Goal: Information Seeking & Learning: Learn about a topic

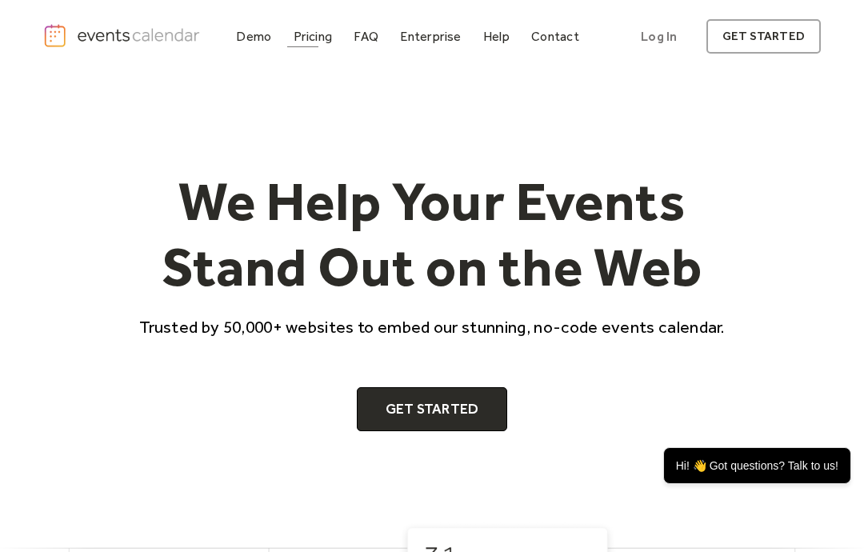
click at [323, 40] on div "Pricing" at bounding box center [313, 36] width 39 height 9
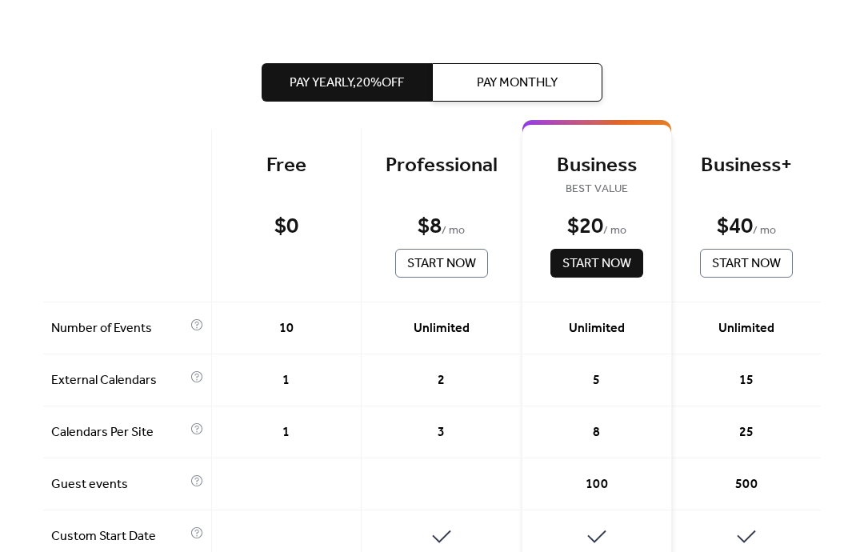
scroll to position [338, 0]
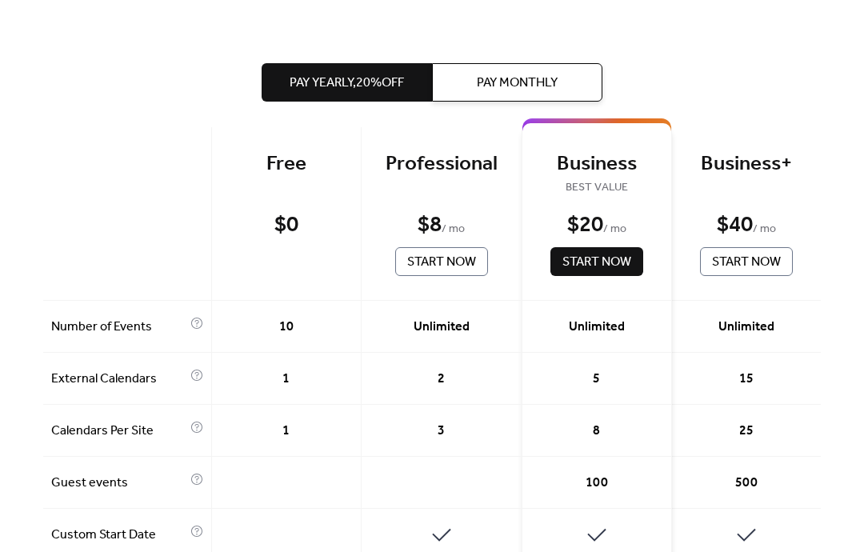
click at [539, 74] on span "Pay Monthly" at bounding box center [517, 83] width 81 height 19
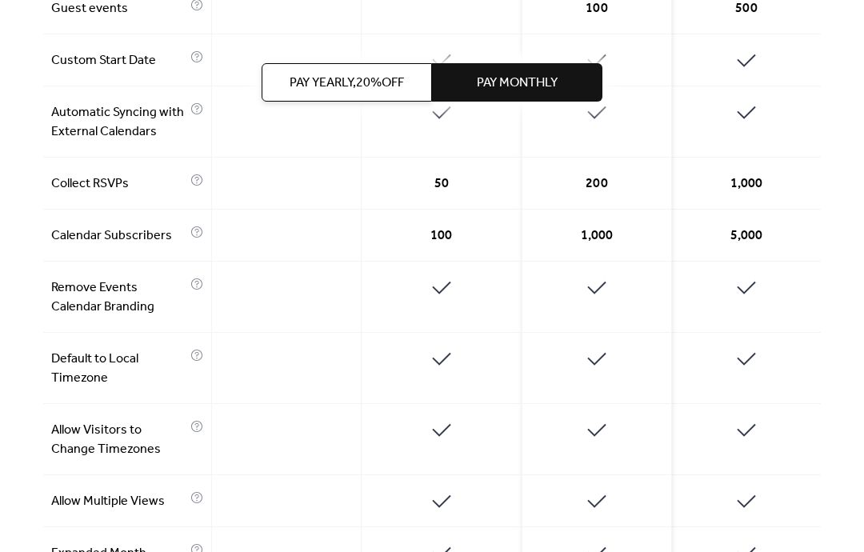
scroll to position [813, 0]
click at [334, 278] on div at bounding box center [287, 297] width 150 height 71
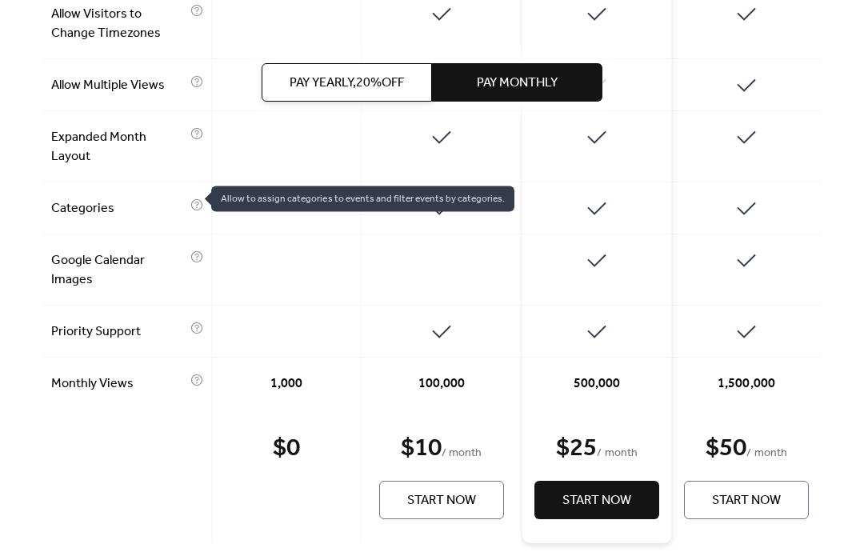
scroll to position [1235, 0]
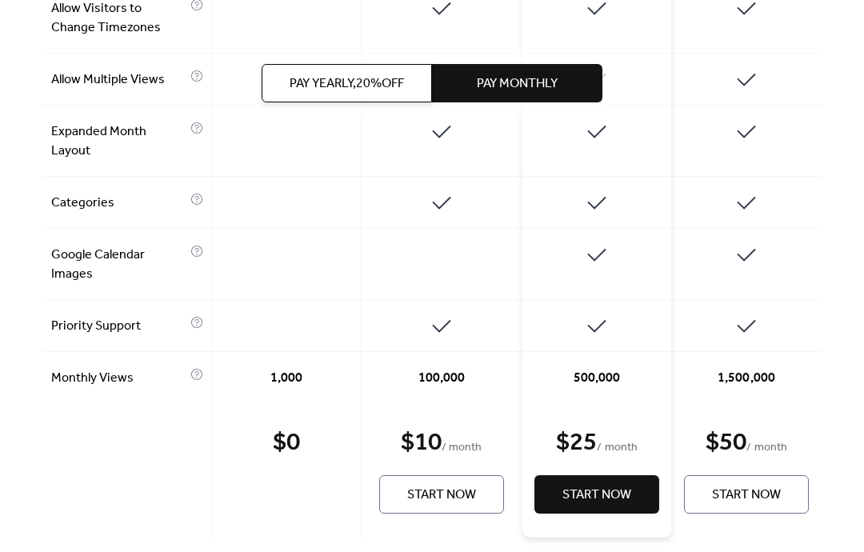
click at [196, 368] on icon at bounding box center [196, 374] width 13 height 13
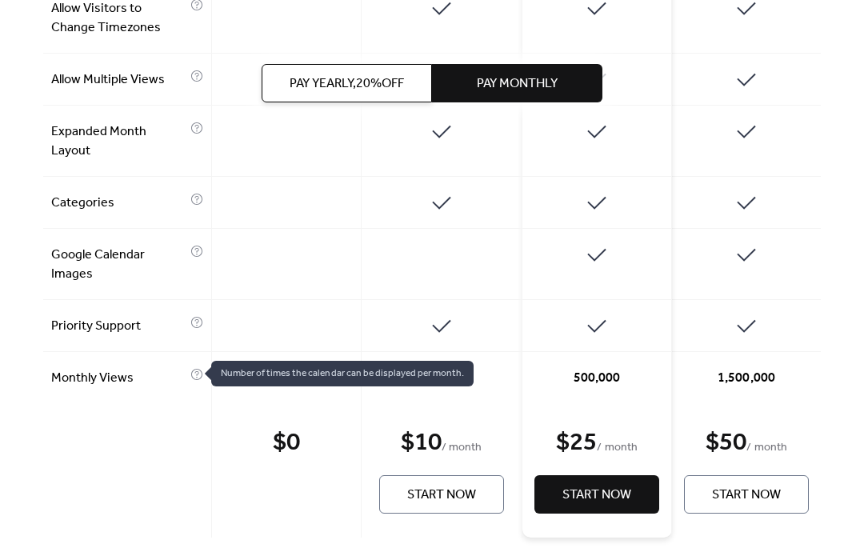
click at [485, 314] on div at bounding box center [442, 326] width 161 height 52
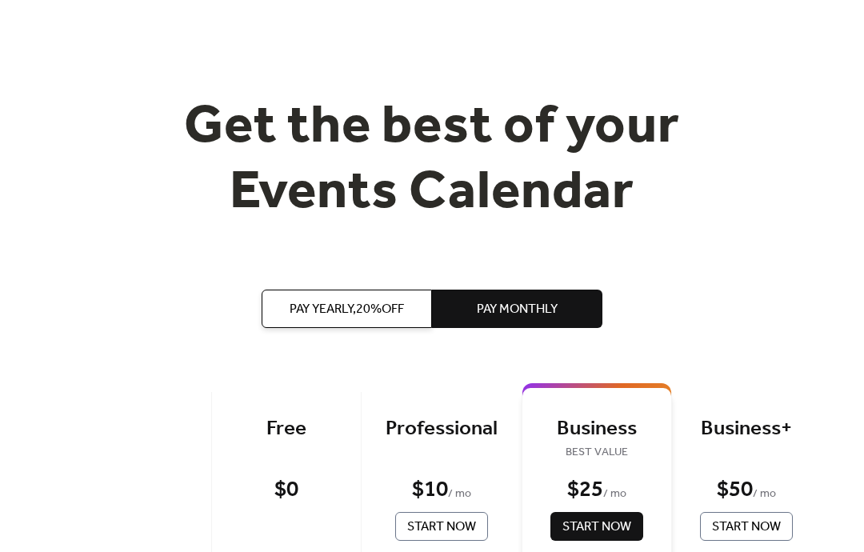
scroll to position [0, 0]
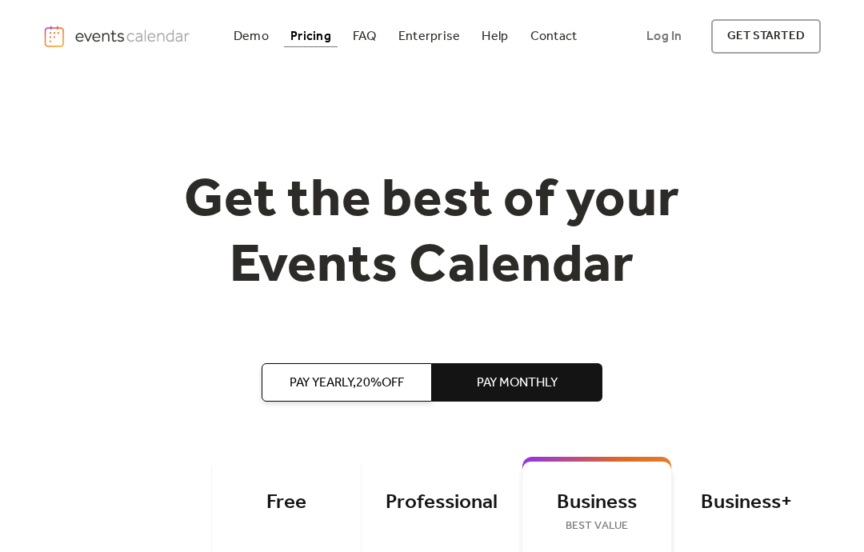
click at [370, 34] on div "FAQ" at bounding box center [365, 36] width 24 height 9
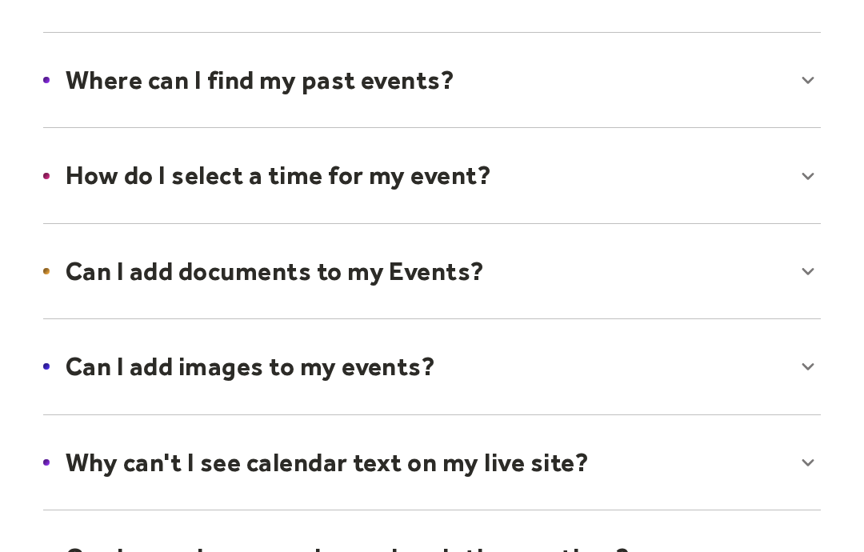
scroll to position [534, 0]
click at [455, 269] on div at bounding box center [432, 271] width 810 height 98
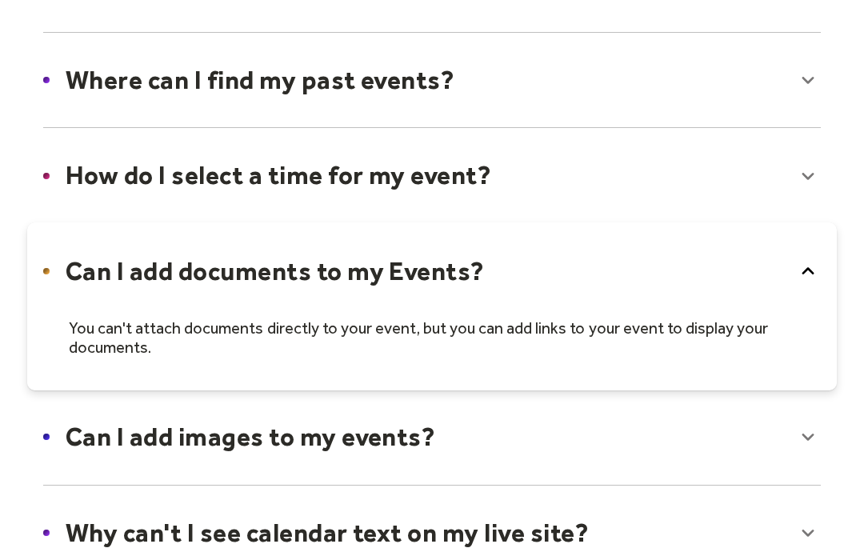
click at [475, 272] on div at bounding box center [432, 306] width 810 height 168
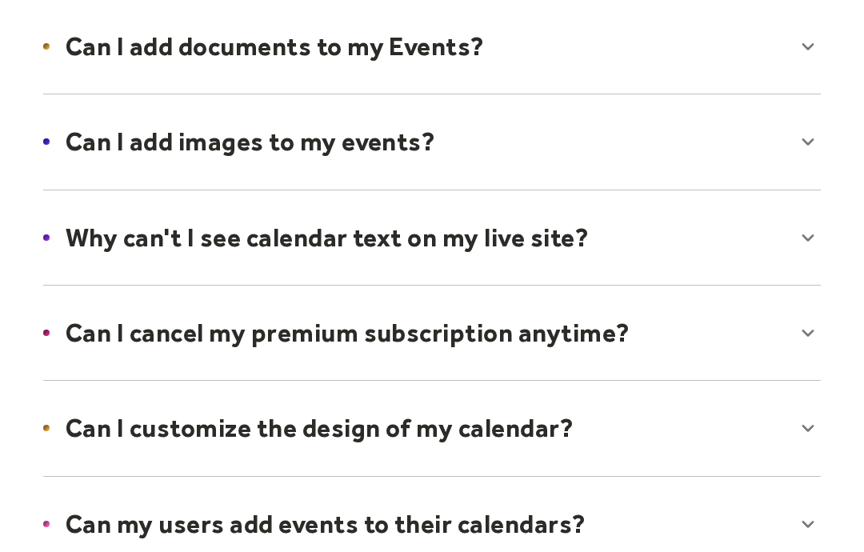
scroll to position [759, 0]
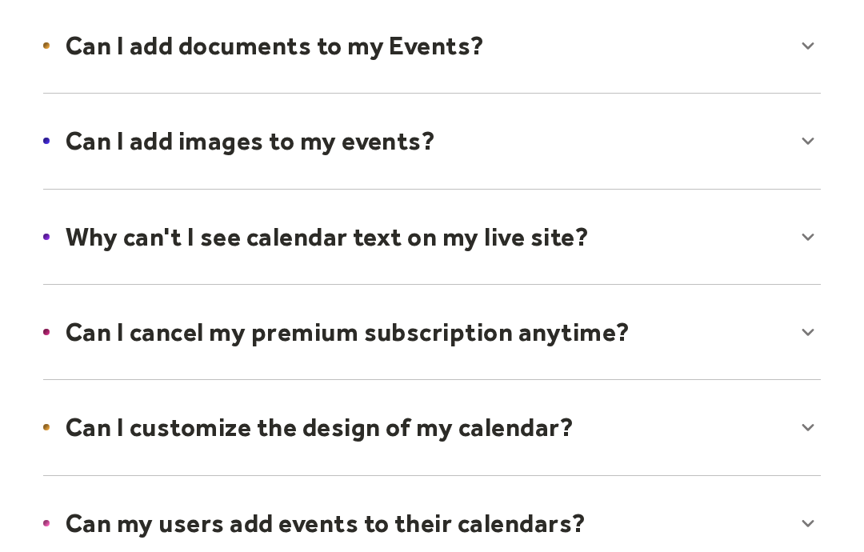
click at [516, 326] on div at bounding box center [432, 332] width 810 height 98
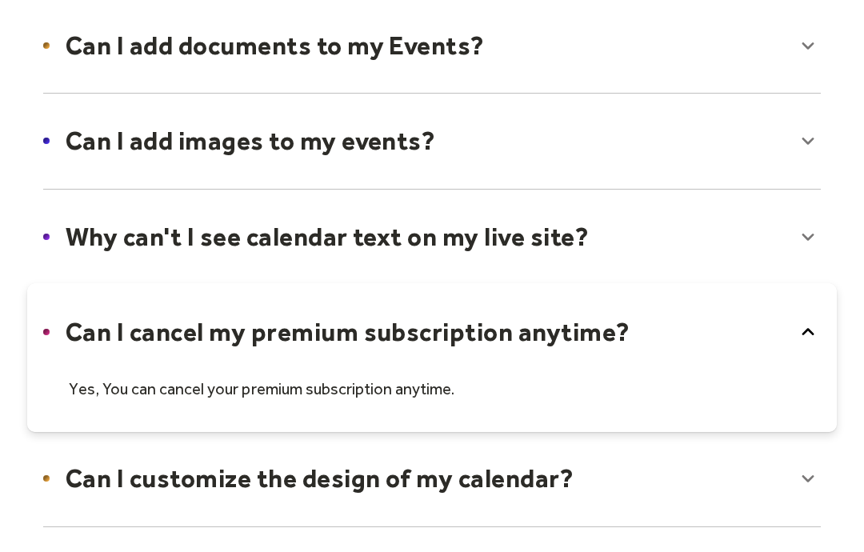
click at [526, 283] on div at bounding box center [432, 357] width 810 height 149
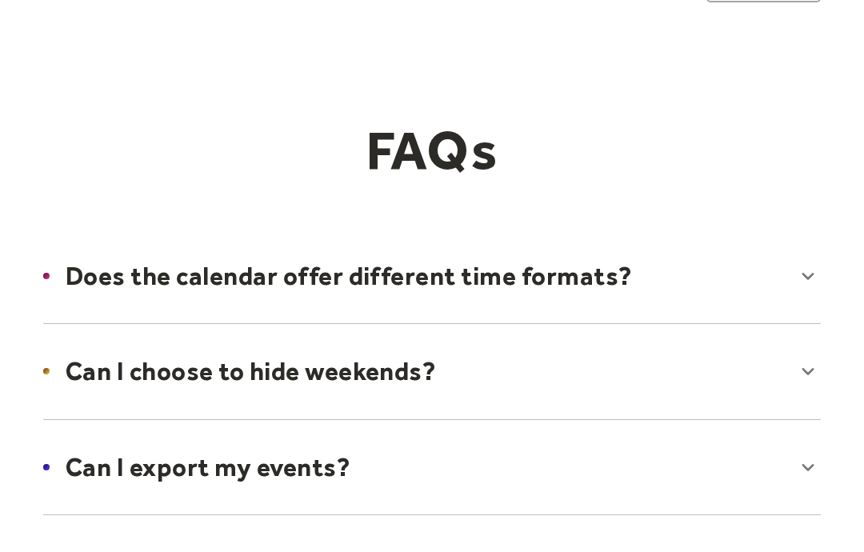
scroll to position [0, 0]
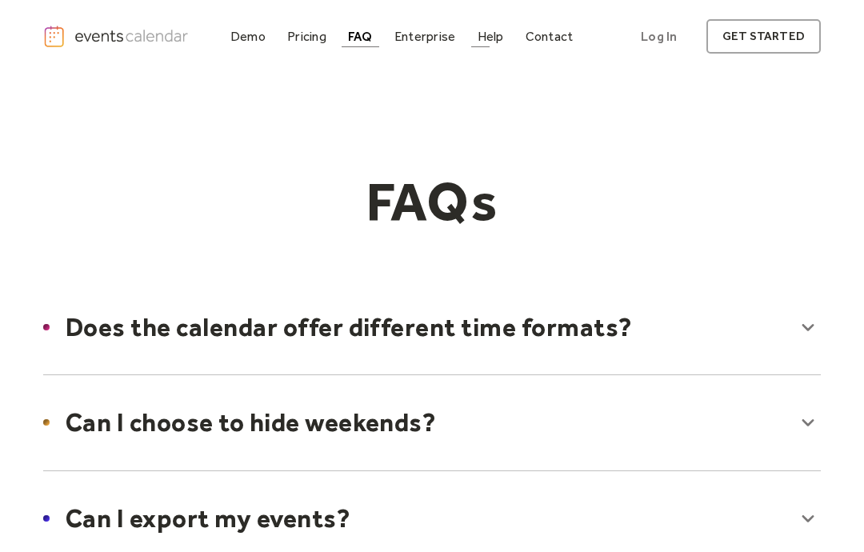
click at [503, 37] on div "Help" at bounding box center [491, 36] width 26 height 9
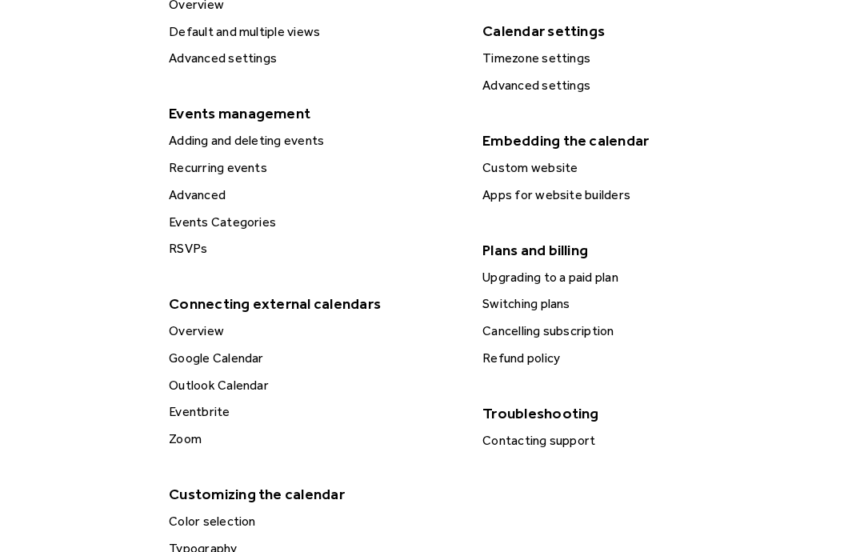
scroll to position [573, 0]
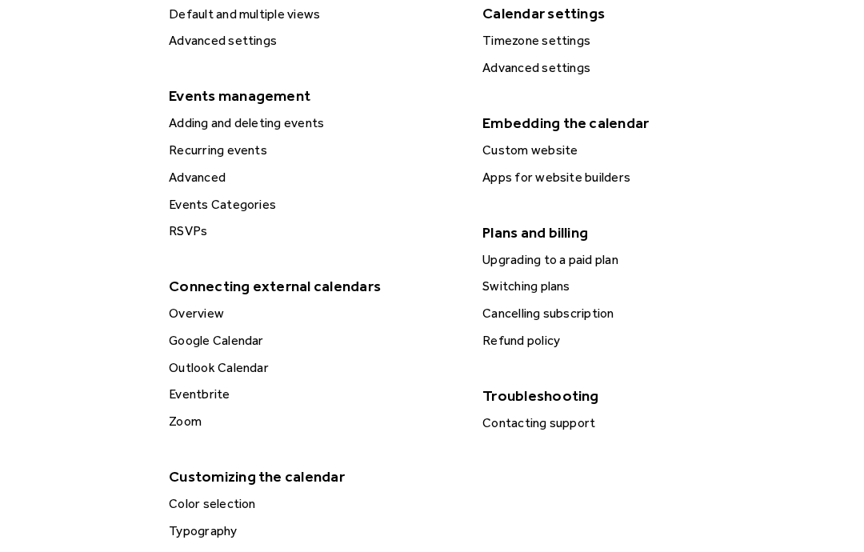
click at [201, 222] on div "RSVPs" at bounding box center [313, 231] width 299 height 21
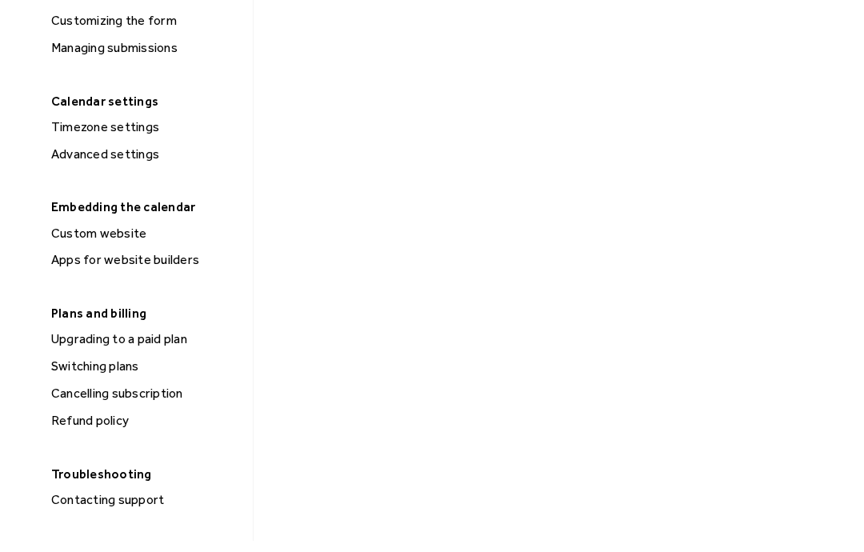
scroll to position [977, 0]
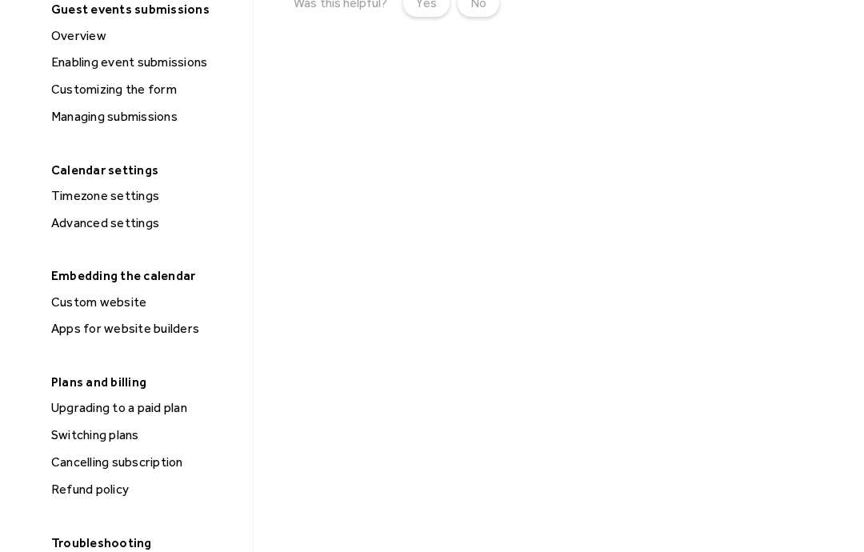
click at [176, 398] on div "Upgrading to a paid plan" at bounding box center [146, 408] width 200 height 21
